Goal: Transaction & Acquisition: Download file/media

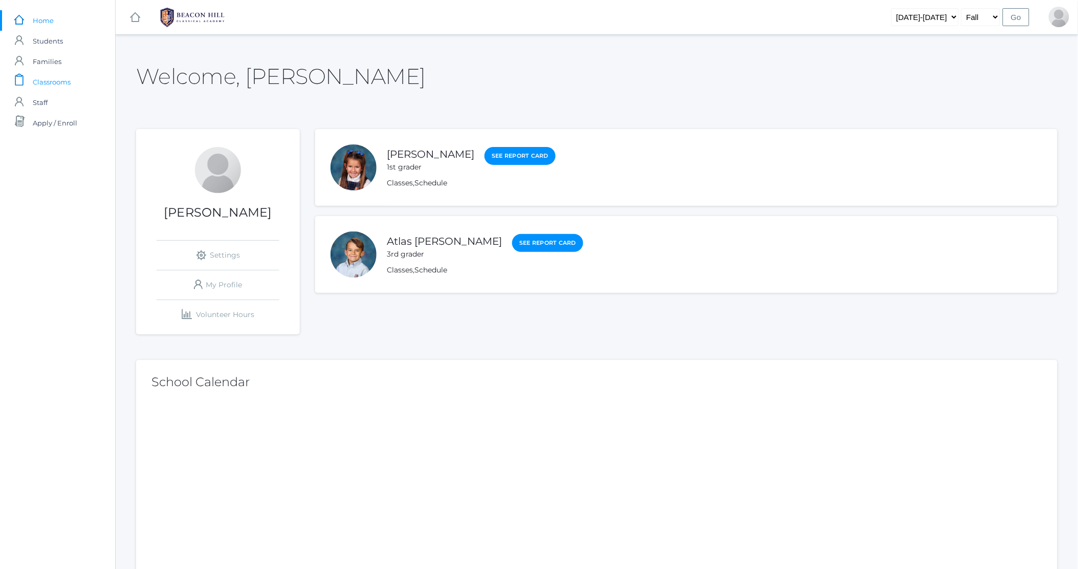
click at [64, 81] on span "Classrooms" at bounding box center [52, 82] width 38 height 20
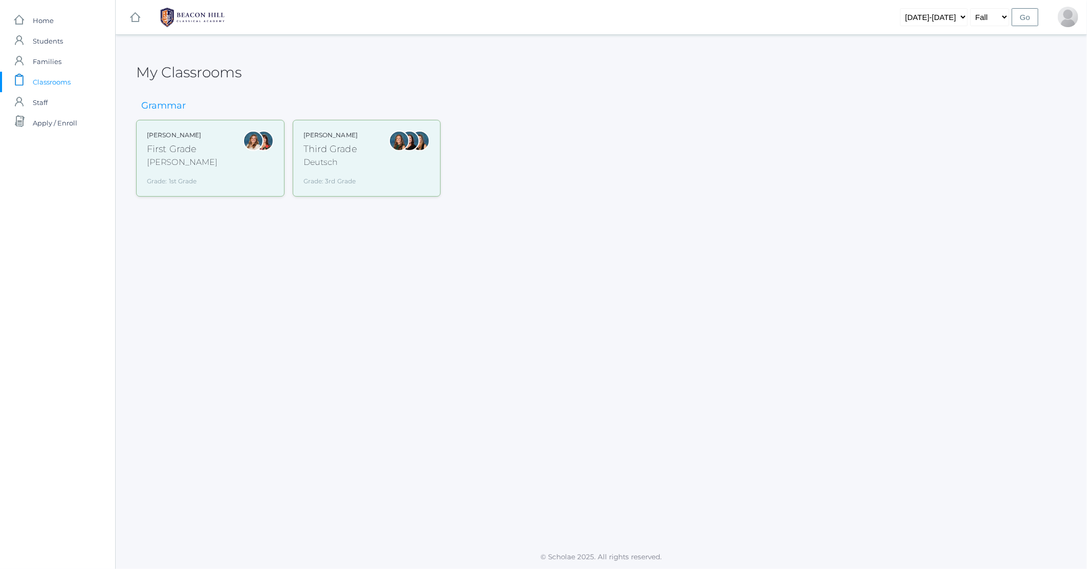
click at [346, 152] on div "Third Grade" at bounding box center [330, 149] width 54 height 14
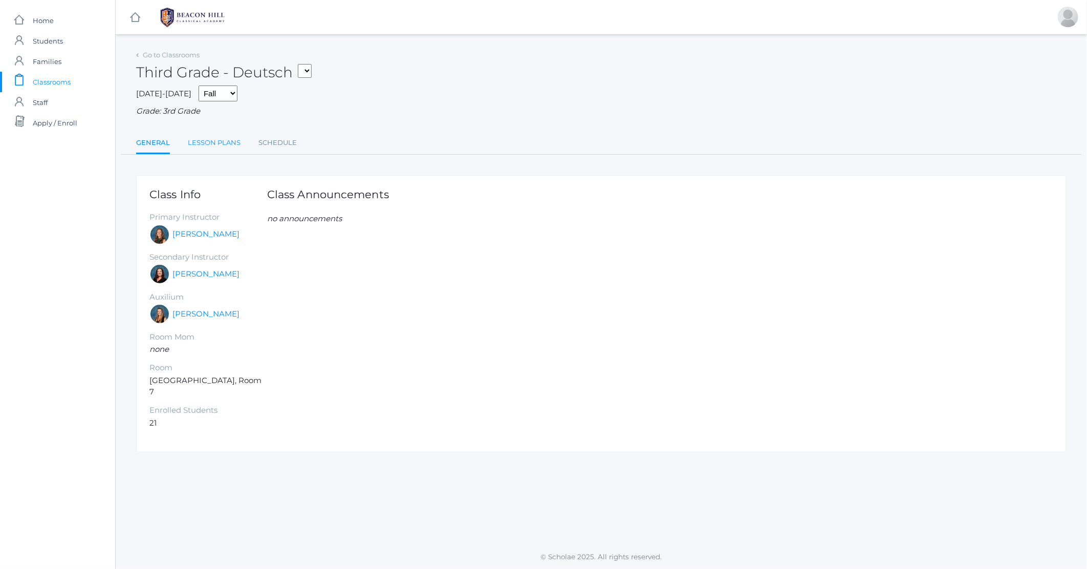
click at [218, 140] on link "Lesson Plans" at bounding box center [214, 143] width 53 height 20
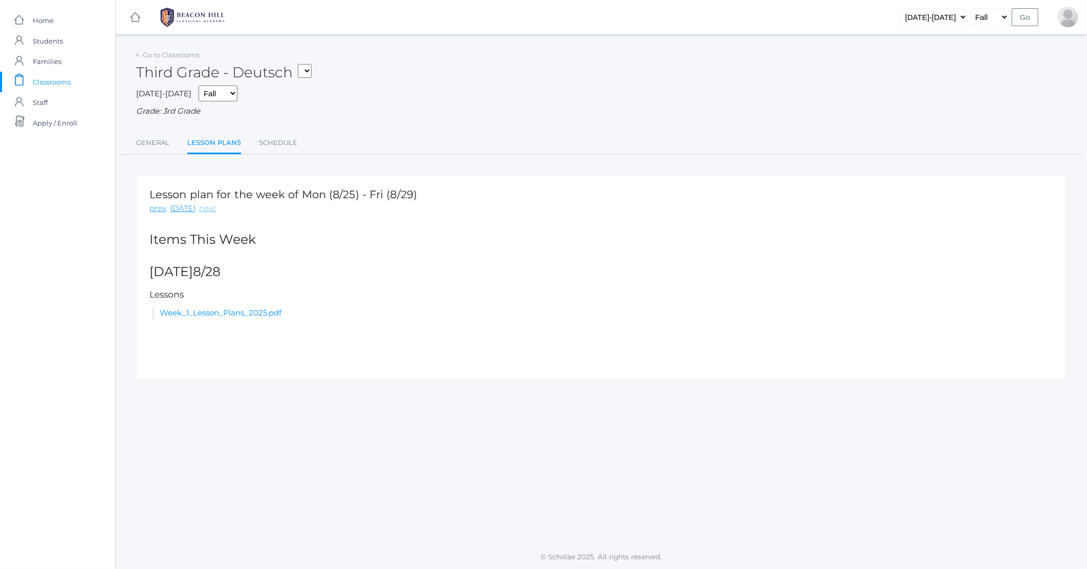
click at [205, 210] on link "next" at bounding box center [207, 209] width 17 height 12
click at [264, 315] on link "PRINT_Colab_Lesson_Plans_Week_1_2025.pdf" at bounding box center [277, 313] width 177 height 10
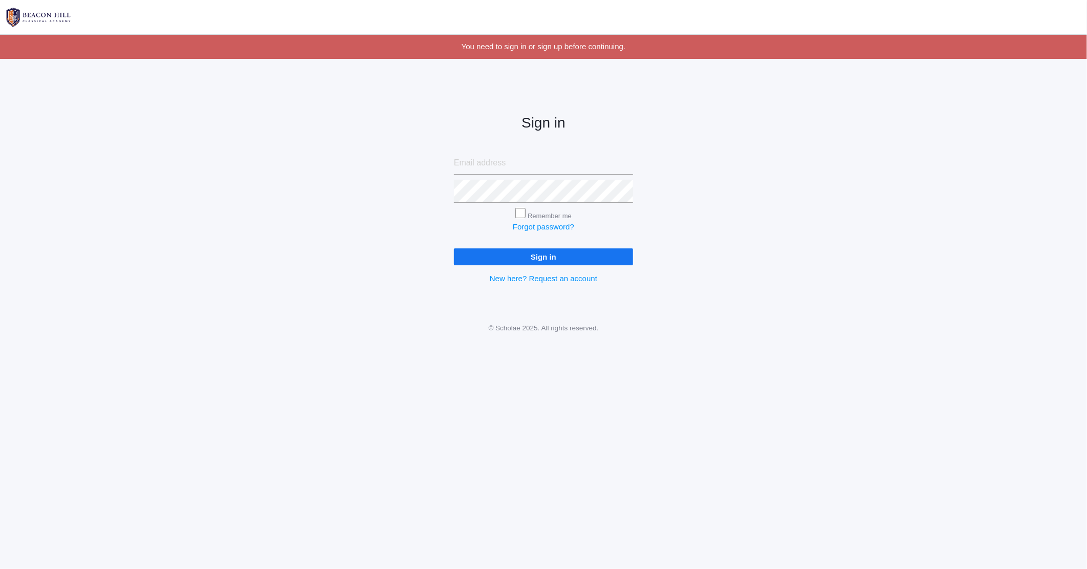
type input "kzottola11@yahoo.com"
click at [543, 251] on input "Sign in" at bounding box center [543, 256] width 179 height 17
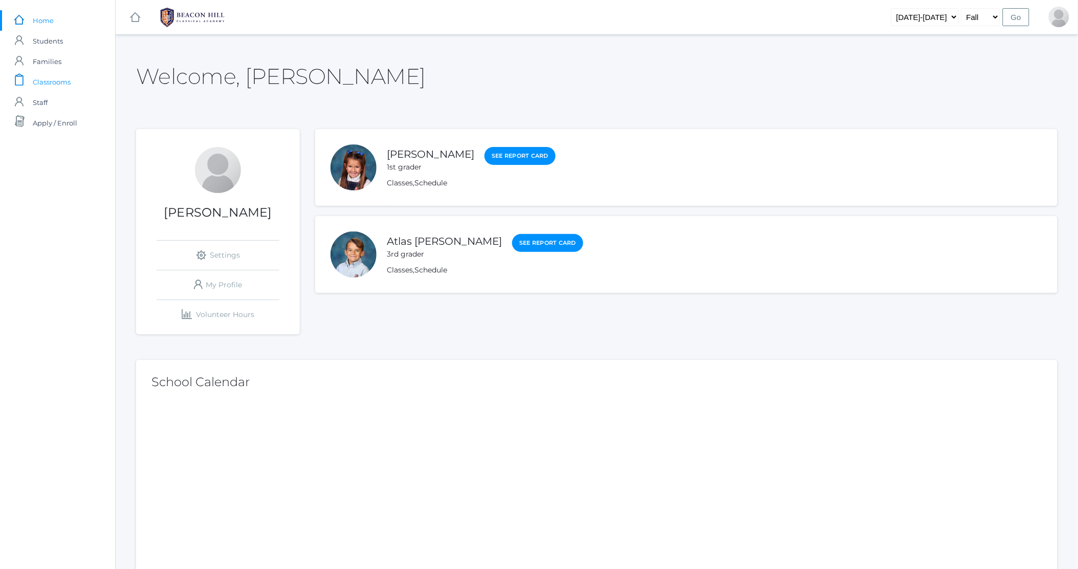
click at [56, 80] on span "Classrooms" at bounding box center [52, 82] width 38 height 20
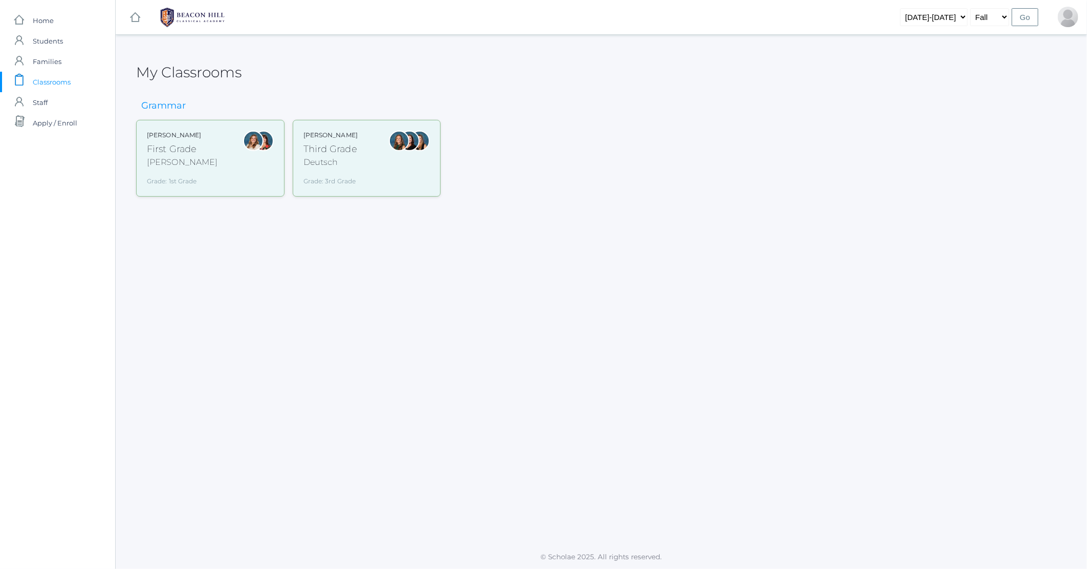
click at [165, 149] on div "First Grade" at bounding box center [182, 149] width 71 height 14
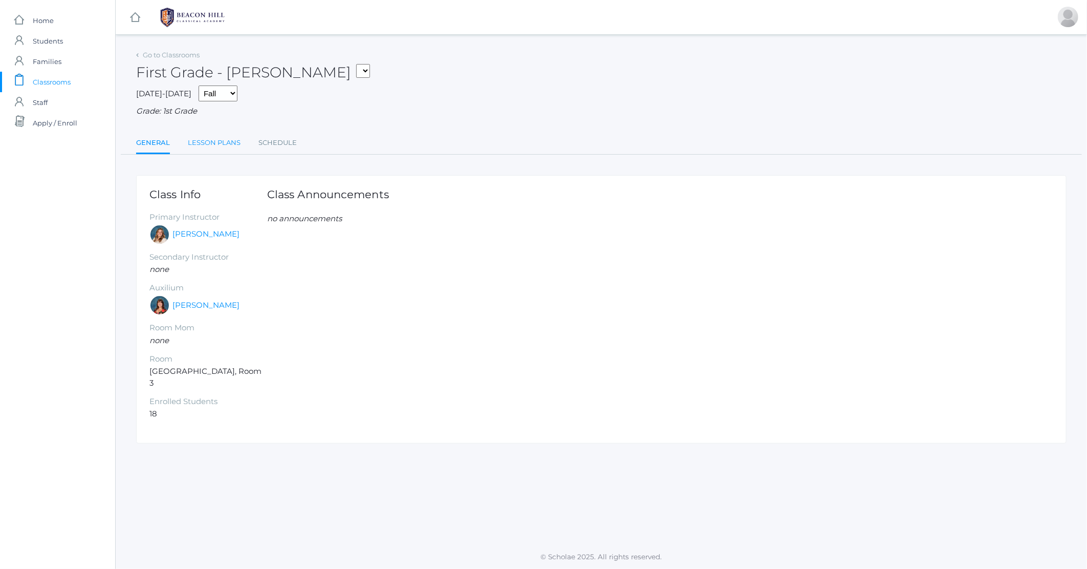
click at [199, 146] on link "Lesson Plans" at bounding box center [214, 143] width 53 height 20
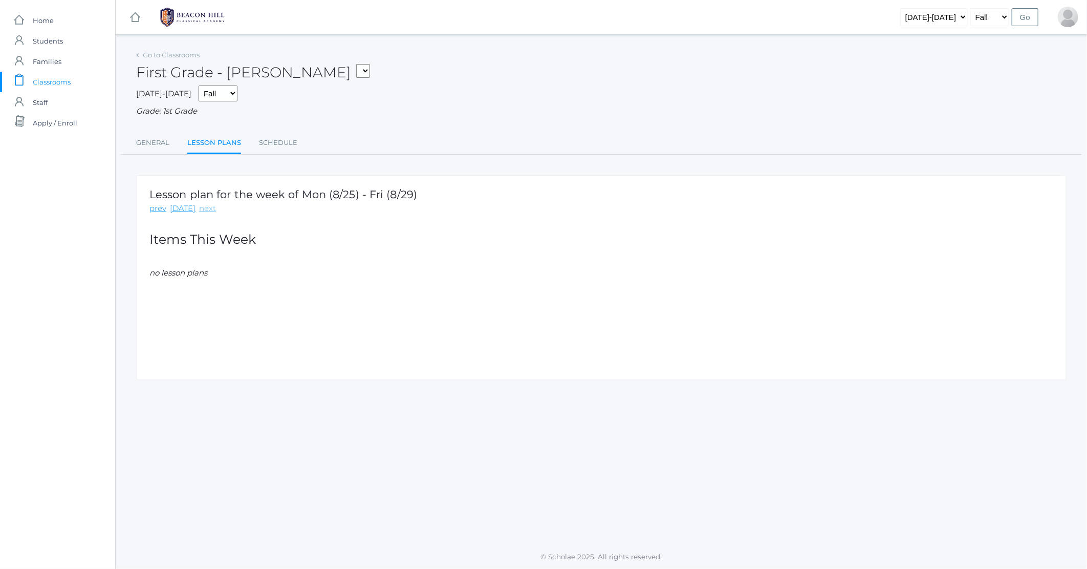
click at [204, 211] on link "next" at bounding box center [207, 209] width 17 height 12
click at [58, 83] on span "Classrooms" at bounding box center [52, 82] width 38 height 20
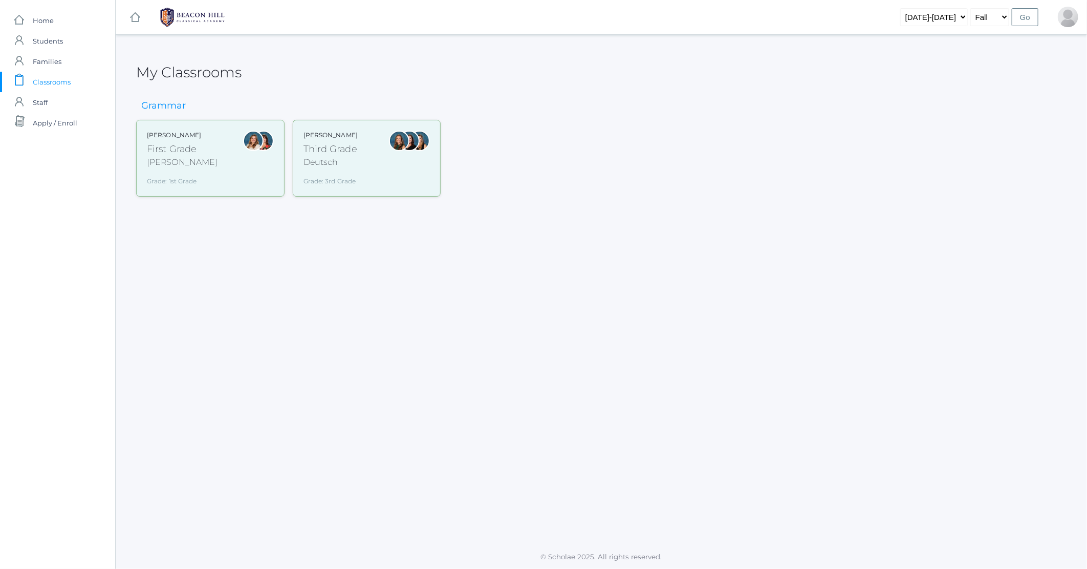
click at [319, 157] on div "Deutsch" at bounding box center [330, 162] width 54 height 12
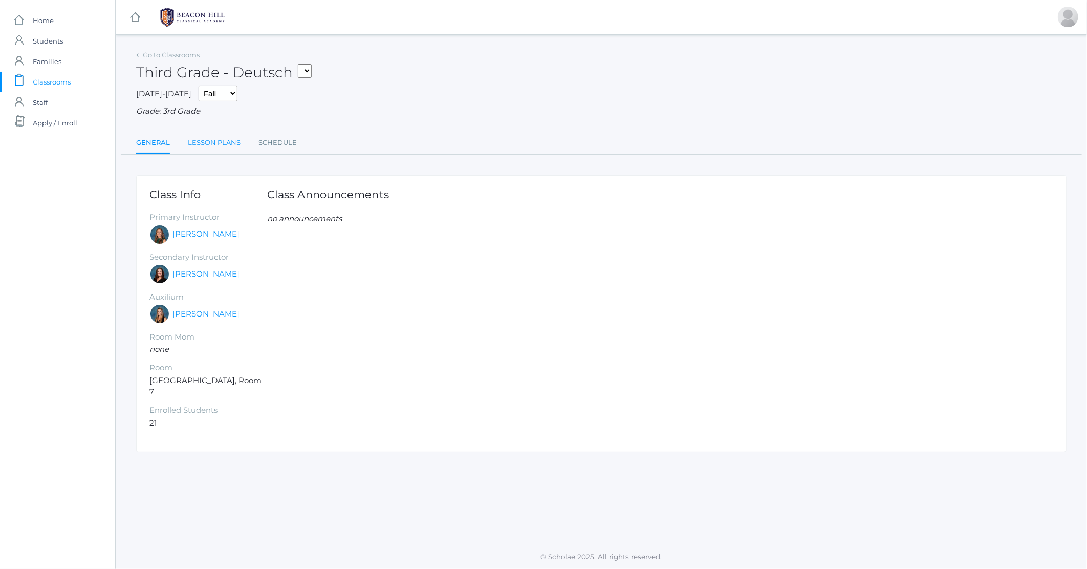
click at [200, 144] on link "Lesson Plans" at bounding box center [214, 143] width 53 height 20
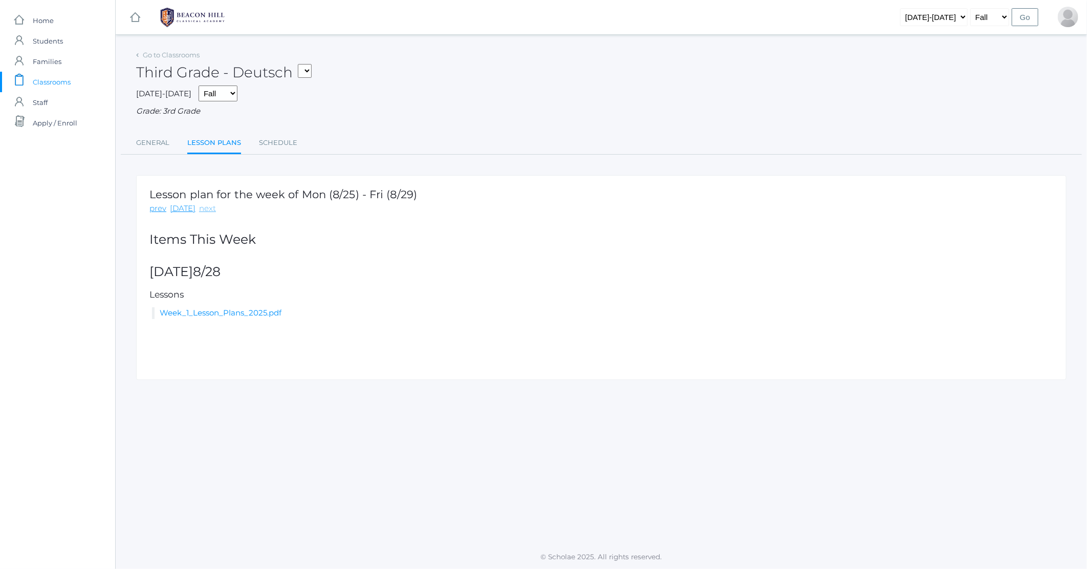
click at [201, 208] on link "next" at bounding box center [207, 209] width 17 height 12
click at [281, 315] on link "PRINT_Colab_Lesson_Plans_Week_1_2025.pdf" at bounding box center [277, 313] width 177 height 10
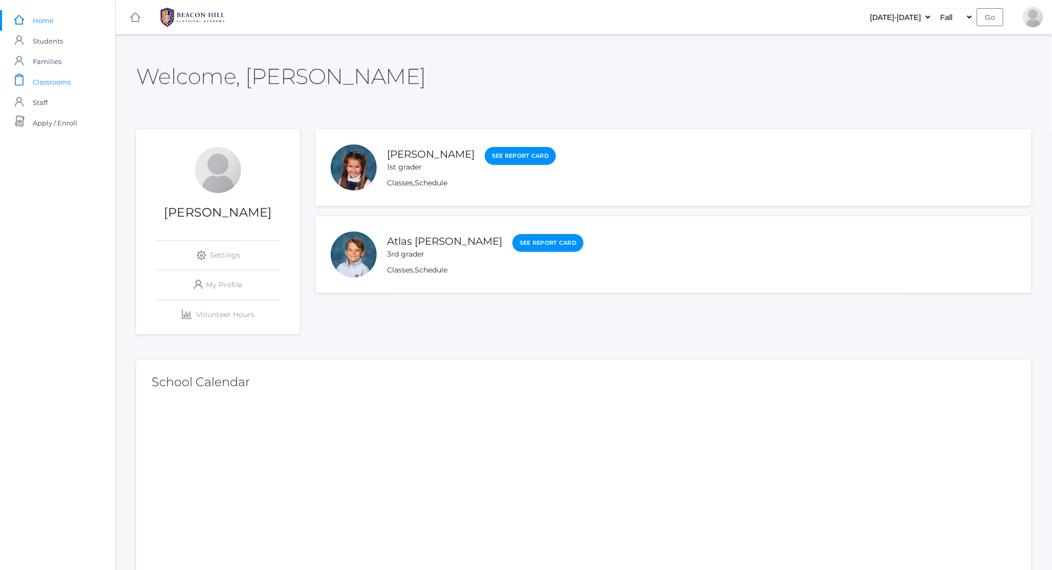
click at [54, 81] on span "Classrooms" at bounding box center [52, 82] width 38 height 20
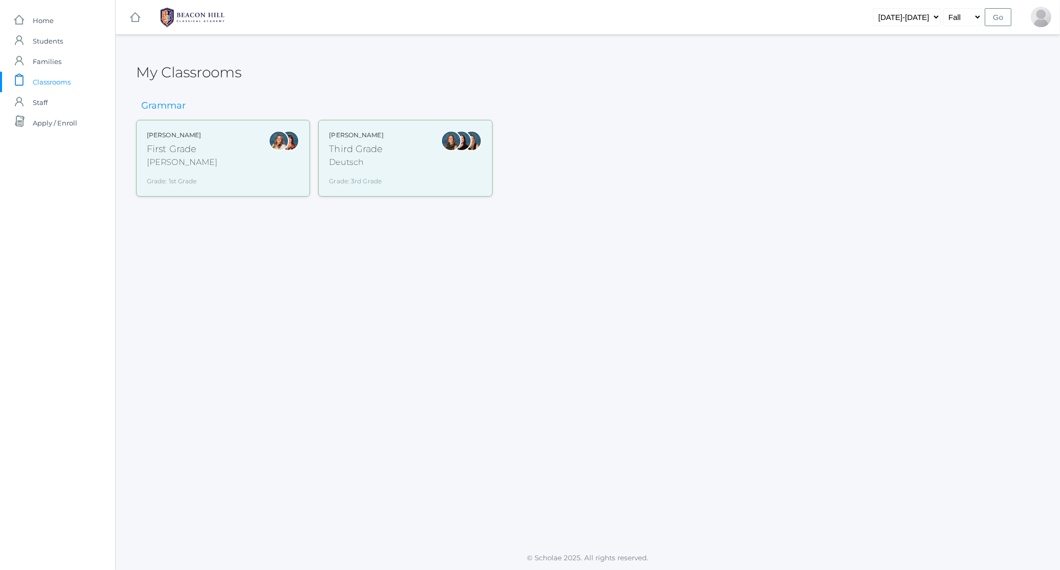
click at [368, 149] on div "Third Grade" at bounding box center [356, 149] width 54 height 14
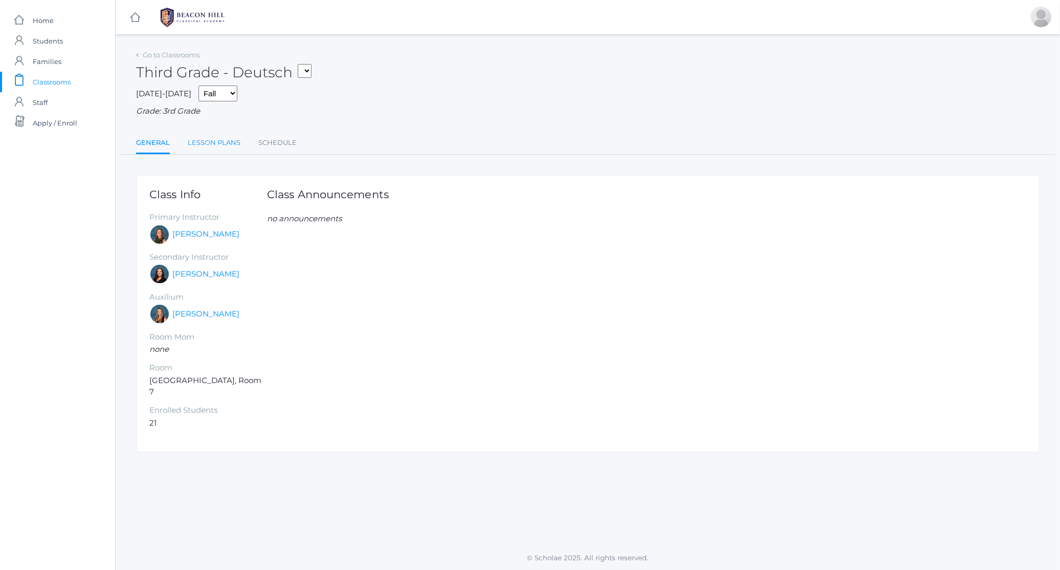
click at [237, 144] on link "Lesson Plans" at bounding box center [214, 143] width 53 height 20
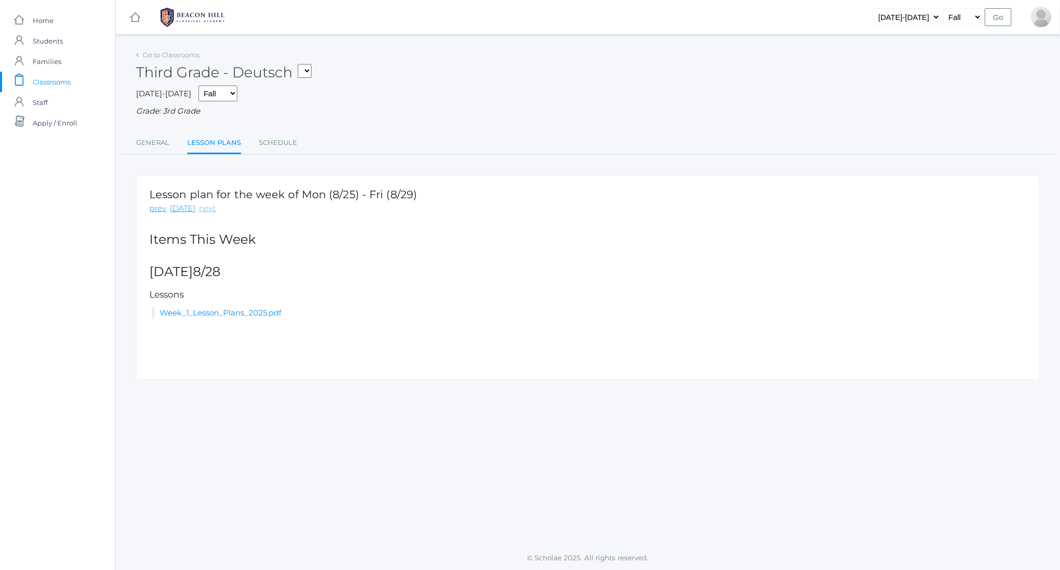
click at [206, 206] on link "next" at bounding box center [207, 209] width 17 height 12
click at [258, 311] on link "PRINT_Colab_Lesson_Plans_Week_1_2025.pdf" at bounding box center [277, 313] width 177 height 10
